Goal: Find specific page/section

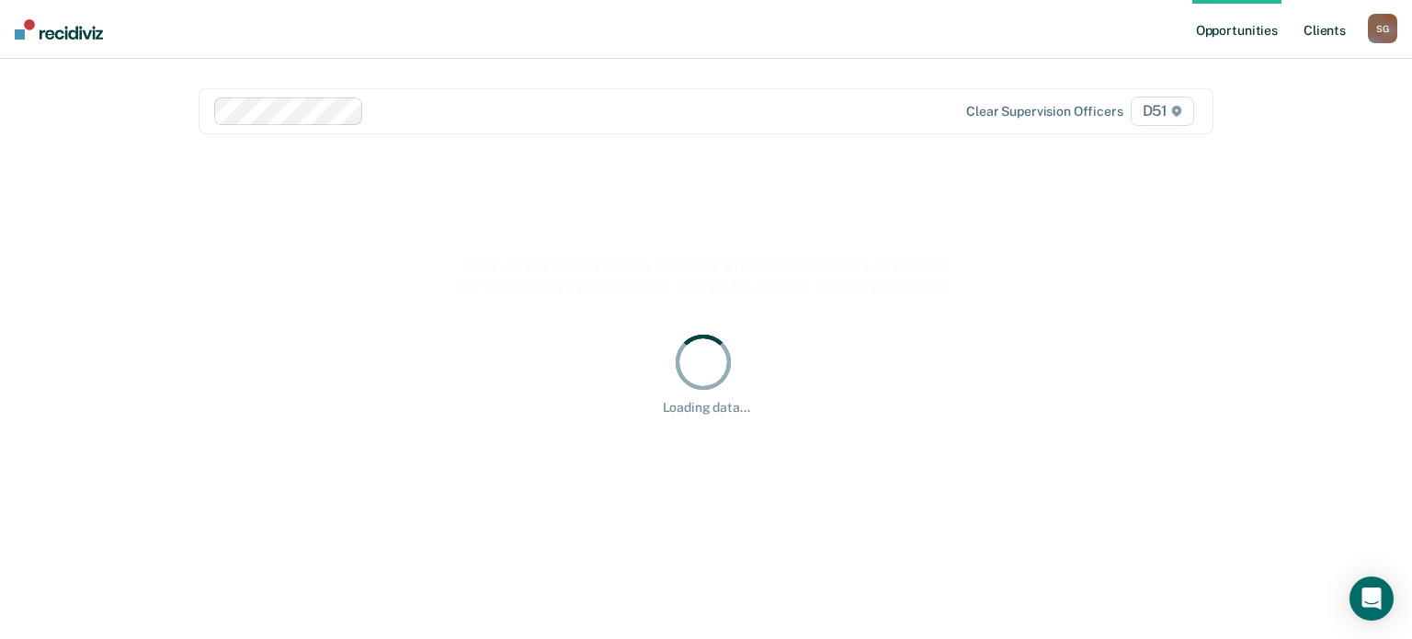
click at [1326, 29] on link "Client s" at bounding box center [1325, 29] width 50 height 59
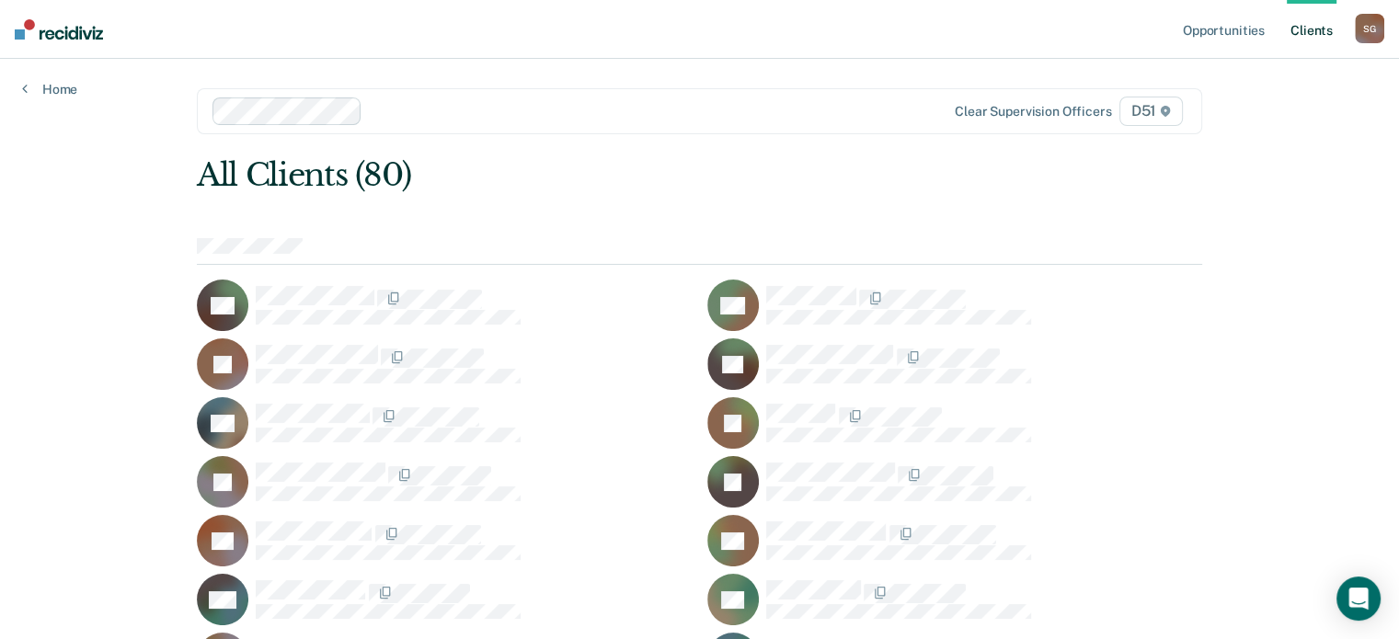
scroll to position [1446, 0]
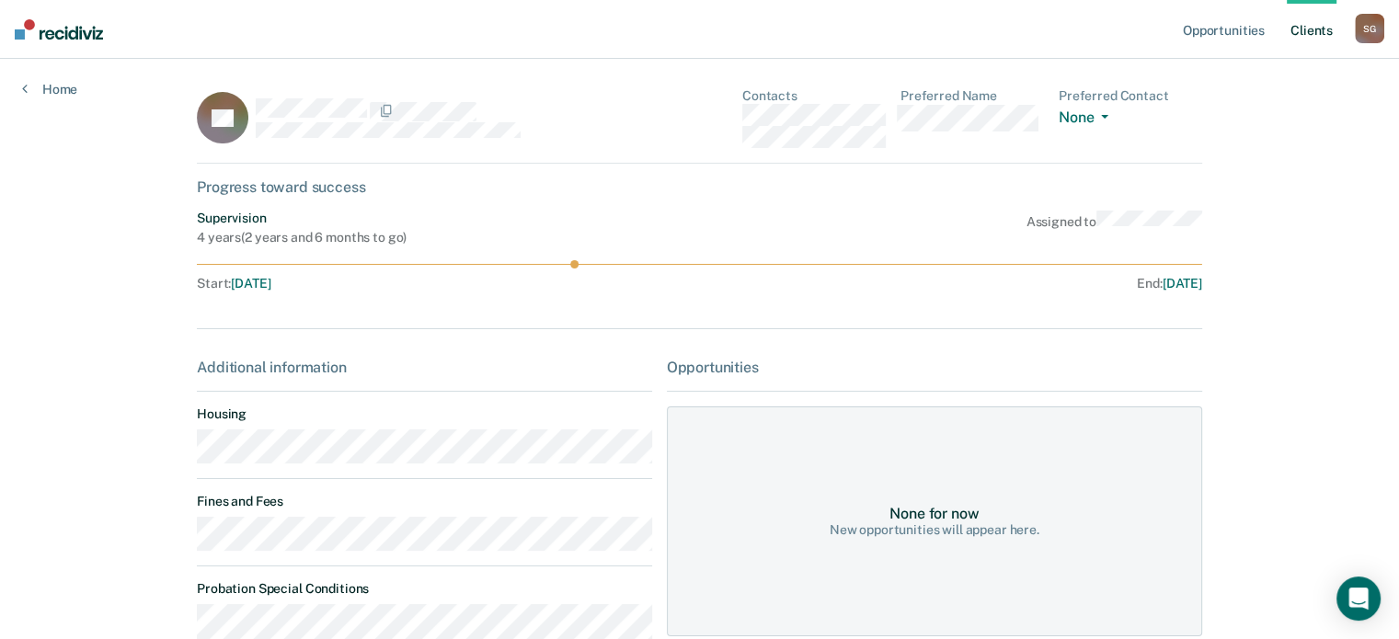
click at [156, 534] on div "Opportunities Client s [PERSON_NAME] S G Profile How it works Log Out Home PP C…" at bounding box center [699, 449] width 1399 height 898
click at [1298, 45] on link "Client s" at bounding box center [1311, 29] width 50 height 59
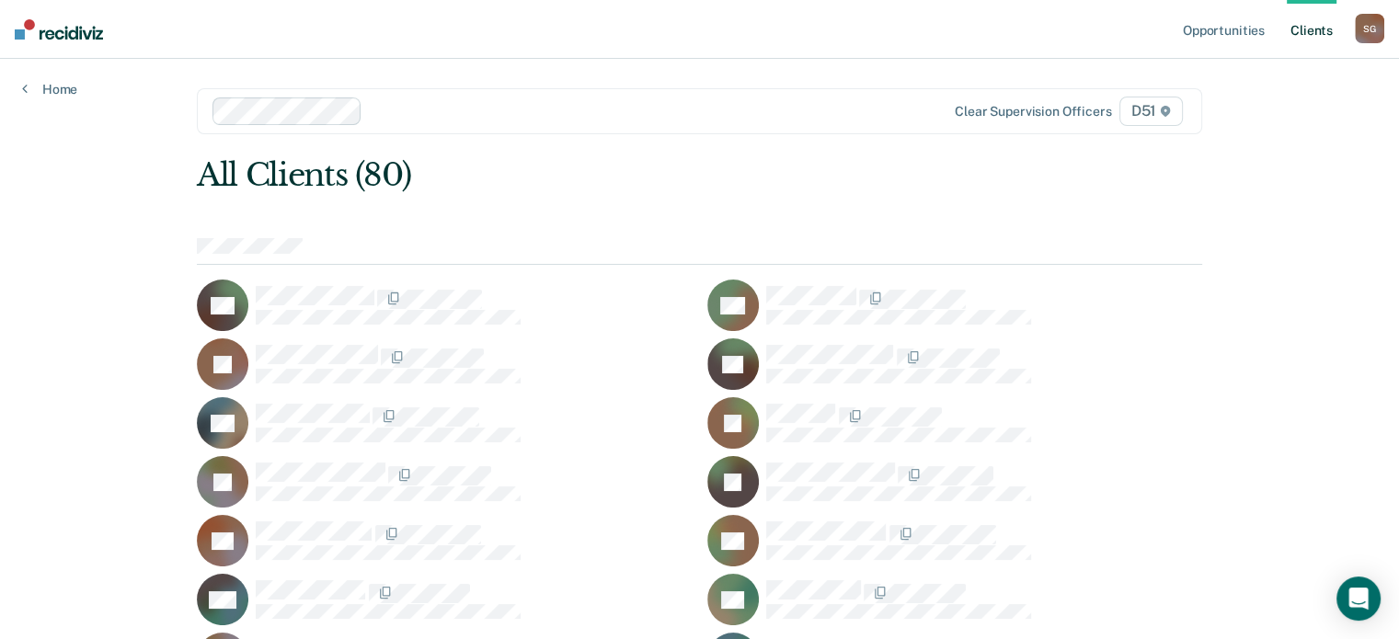
scroll to position [1681, 0]
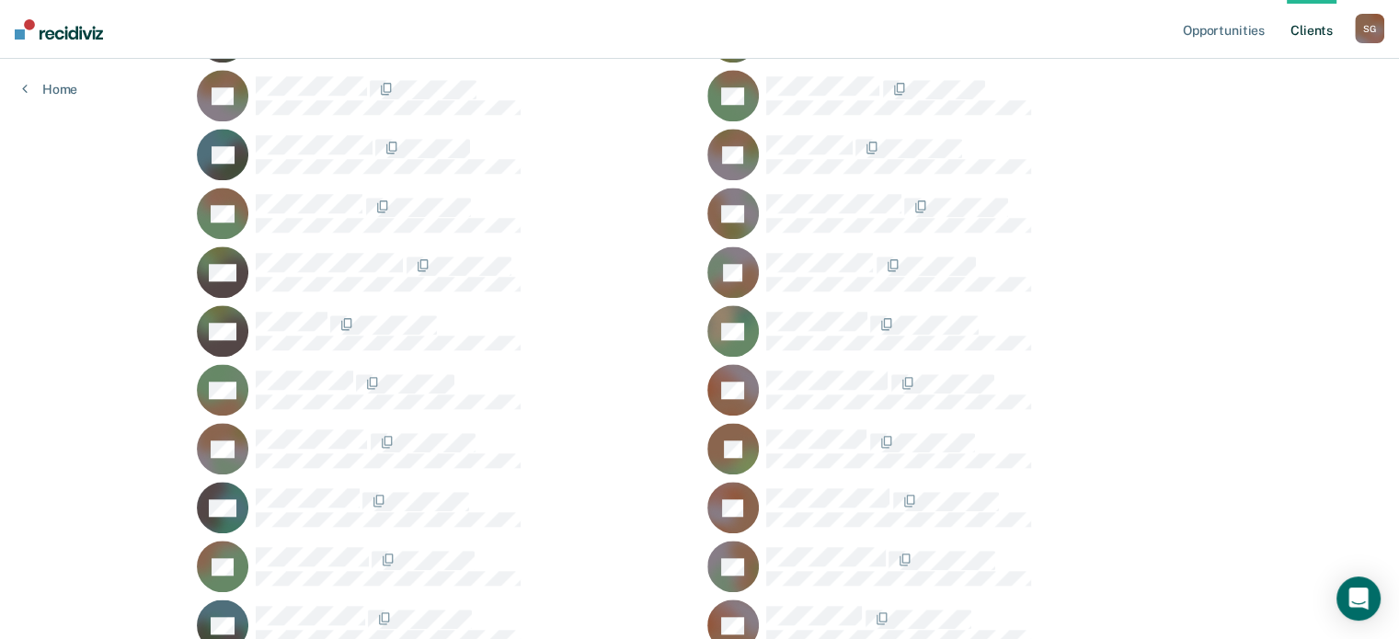
click at [848, 305] on div "AS" at bounding box center [954, 330] width 495 height 51
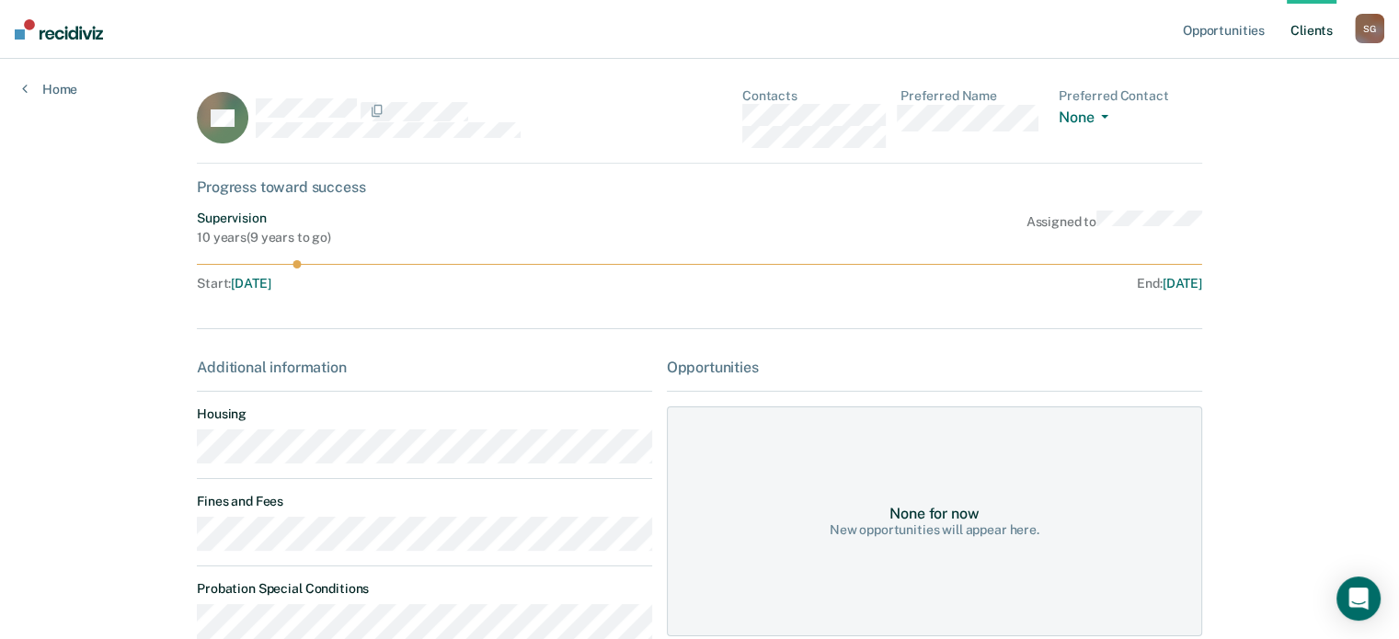
click at [190, 544] on main "AS Contacts Preferred Name Preferred Contact None Call Text Email None Progress…" at bounding box center [699, 624] width 1049 height 1131
